Goal: Use online tool/utility: Utilize a website feature to perform a specific function

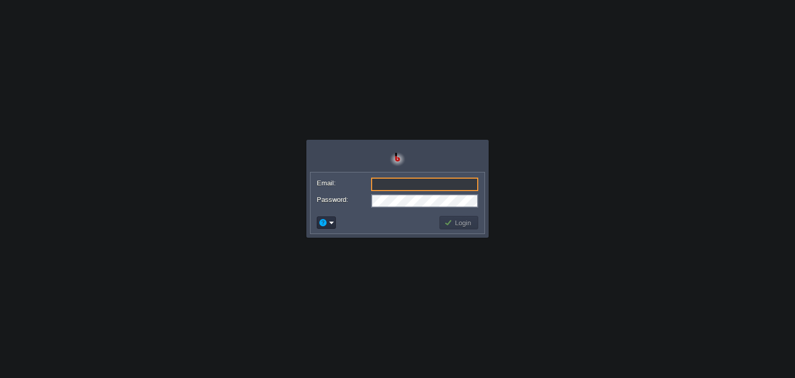
type input "[EMAIL_ADDRESS][DOMAIN_NAME]"
click at [461, 226] on button "Login" at bounding box center [459, 222] width 30 height 9
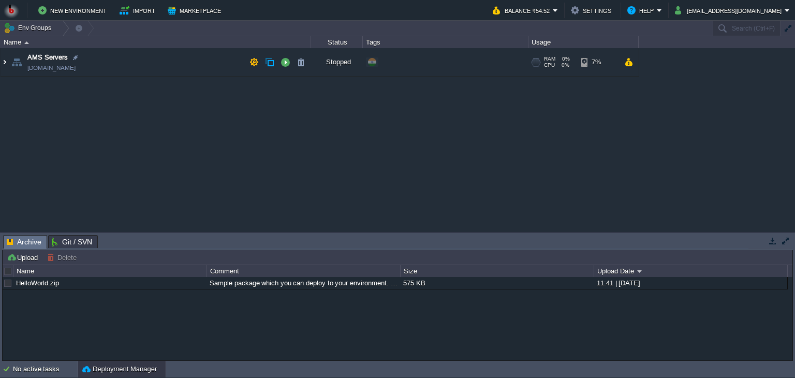
click at [3, 63] on img at bounding box center [5, 62] width 8 height 28
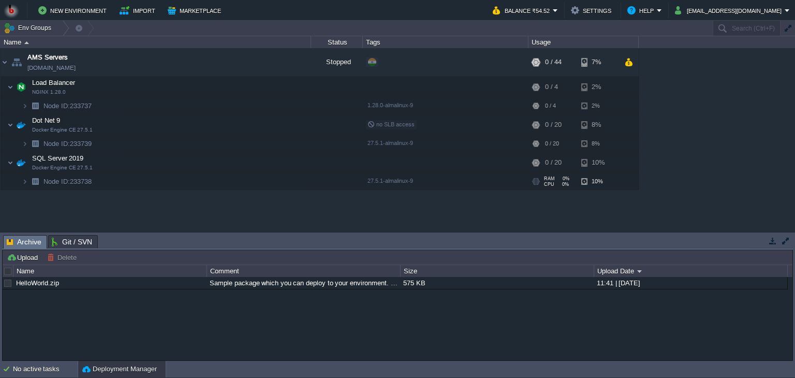
click at [21, 180] on img at bounding box center [14, 177] width 14 height 9
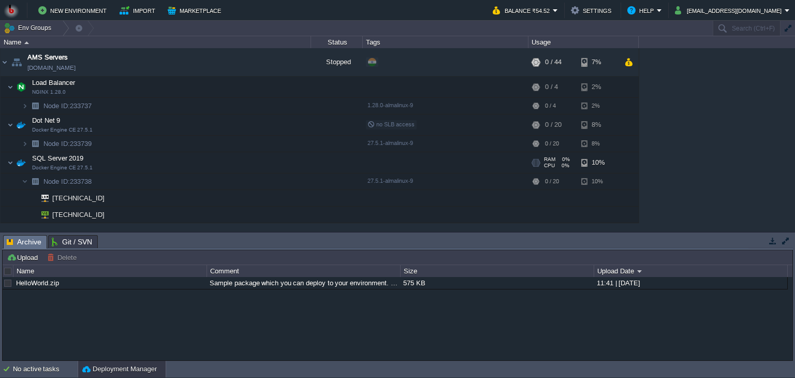
click at [58, 158] on span "SQL Server 2019" at bounding box center [58, 158] width 54 height 9
click at [0, 196] on table "AMS Servers [DOMAIN_NAME] Stopped + Add to Env Group RAM 0% CPU 0% 0 / 44 7% Lo…" at bounding box center [319, 135] width 639 height 175
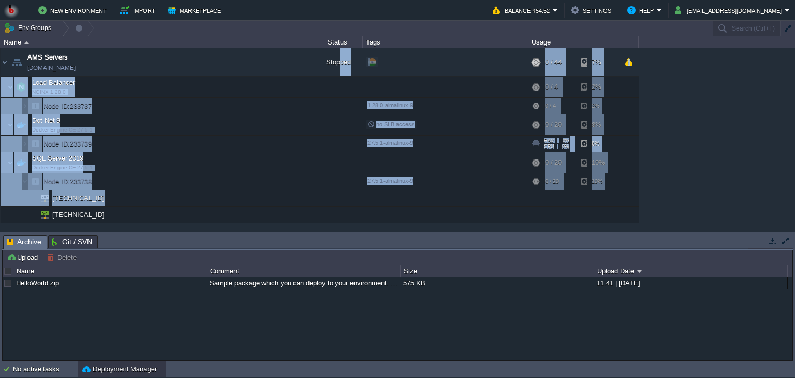
drag, startPoint x: 361, startPoint y: 195, endPoint x: 339, endPoint y: 71, distance: 126.0
click at [339, 71] on tbody "AMS Servers [DOMAIN_NAME] Stopped + Add to Env Group RAM 0% CPU 0% 0 / 44 7% Lo…" at bounding box center [320, 135] width 638 height 175
click at [317, 313] on div "HelloWorld.zip Sample package which you can deploy to your environment. Feel fr…" at bounding box center [397, 319] width 789 height 84
click at [224, 138] on td "Node ID: 233739" at bounding box center [156, 144] width 310 height 17
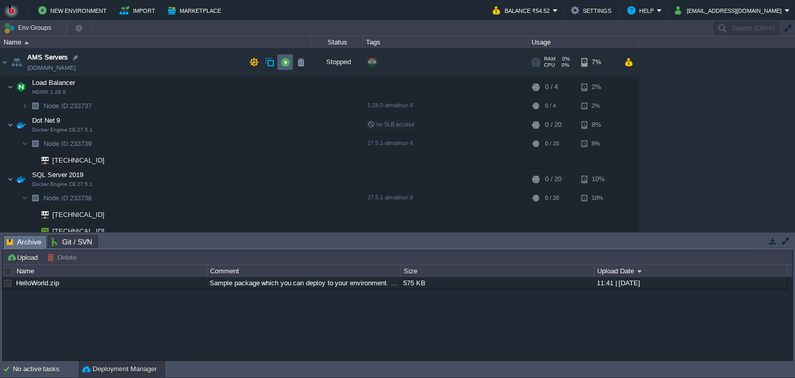
click at [284, 58] on button "button" at bounding box center [284, 61] width 9 height 9
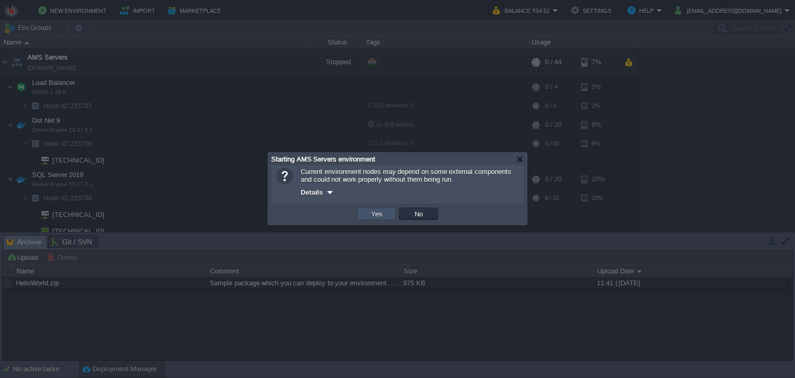
click at [377, 212] on button "Yes" at bounding box center [377, 213] width 18 height 9
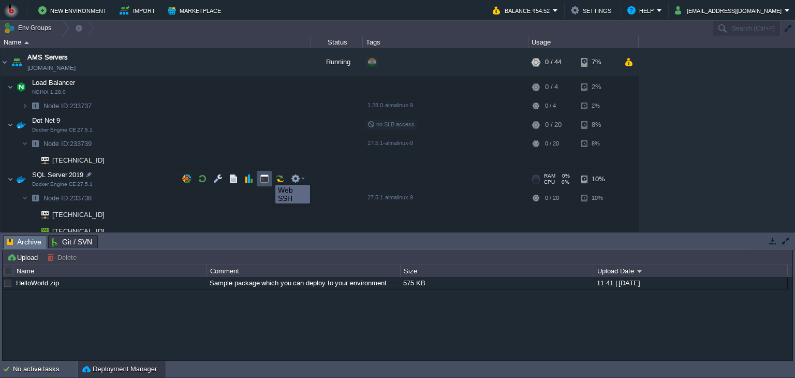
click at [263, 176] on button "button" at bounding box center [264, 178] width 9 height 9
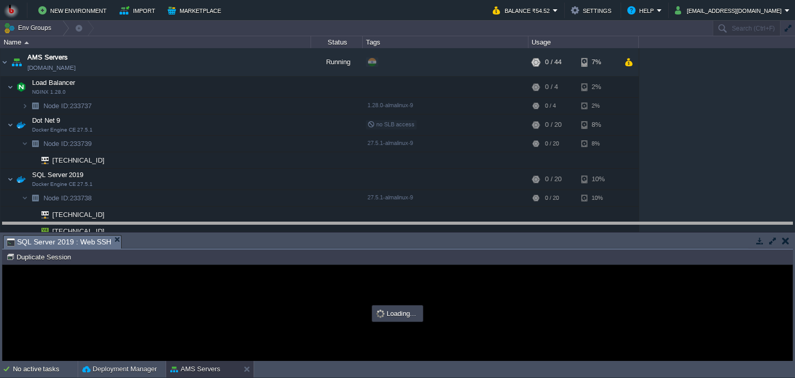
drag, startPoint x: 385, startPoint y: 248, endPoint x: 385, endPoint y: 232, distance: 16.0
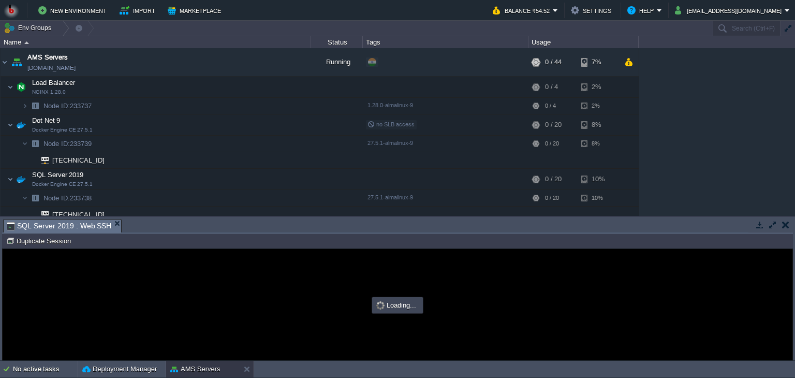
type input "#000000"
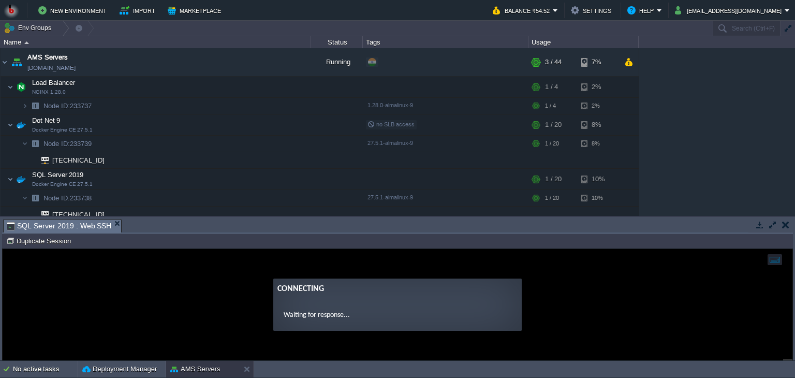
click at [286, 312] on p "Waiting for response..." at bounding box center [398, 314] width 228 height 11
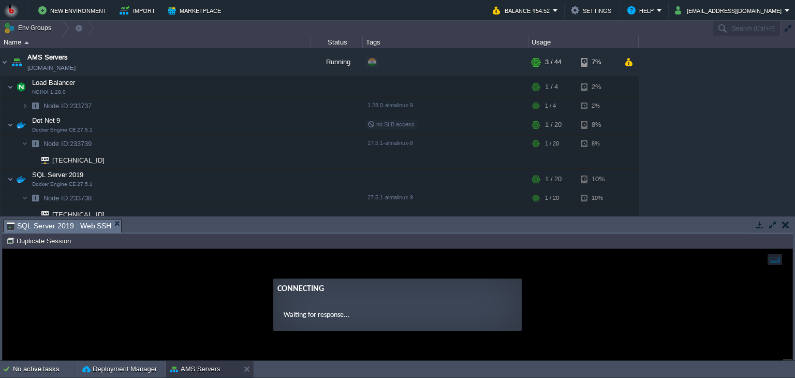
click at [286, 312] on p "Waiting for response..." at bounding box center [398, 314] width 228 height 11
